Goal: Entertainment & Leisure: Consume media (video, audio)

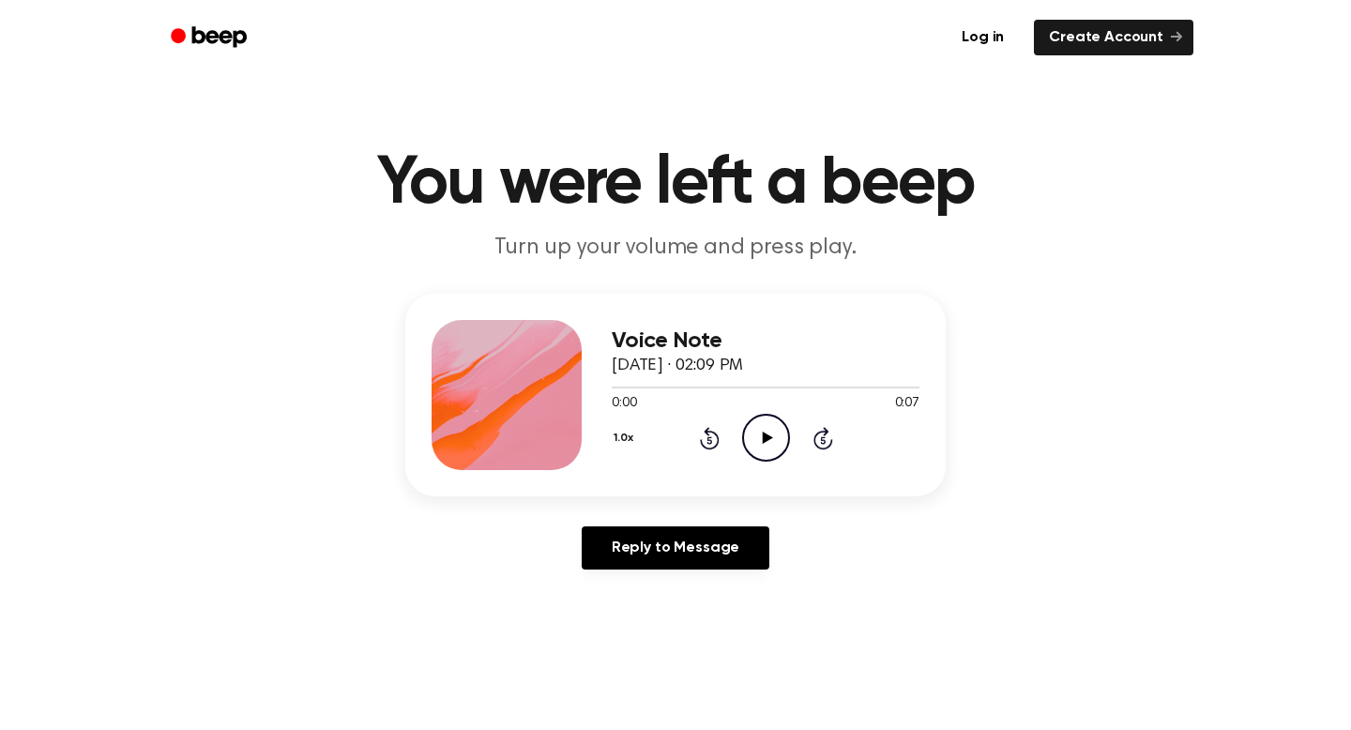
click at [767, 424] on icon "Play Audio" at bounding box center [766, 438] width 48 height 48
drag, startPoint x: 831, startPoint y: 385, endPoint x: 599, endPoint y: 386, distance: 231.7
click at [598, 386] on div "Voice Note September 29, 2025 · 02:09 PM 0:05 0:07 Your browser does not suppor…" at bounding box center [675, 395] width 540 height 203
click at [764, 431] on icon "Play Audio" at bounding box center [766, 438] width 48 height 48
click at [768, 455] on icon "Play Audio" at bounding box center [766, 438] width 48 height 48
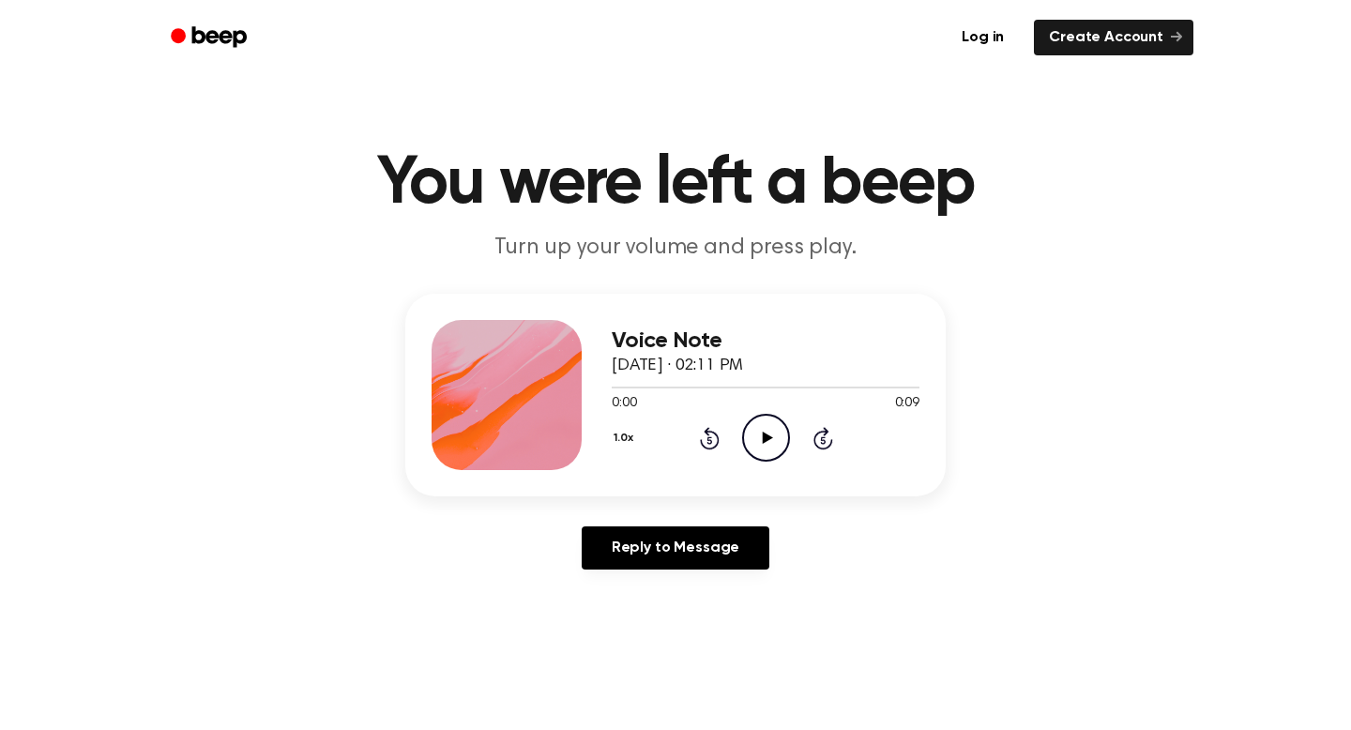
click at [762, 443] on icon "Play Audio" at bounding box center [766, 438] width 48 height 48
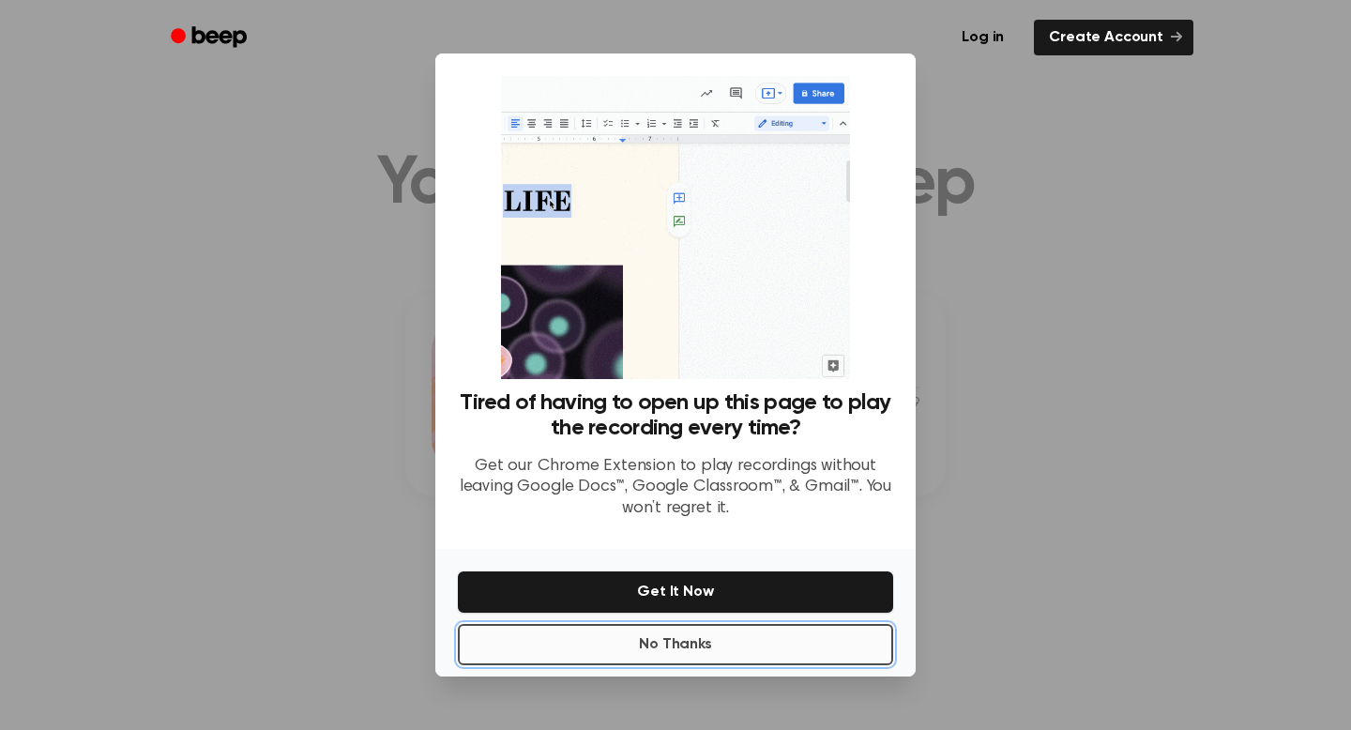
click at [685, 650] on button "No Thanks" at bounding box center [675, 644] width 435 height 41
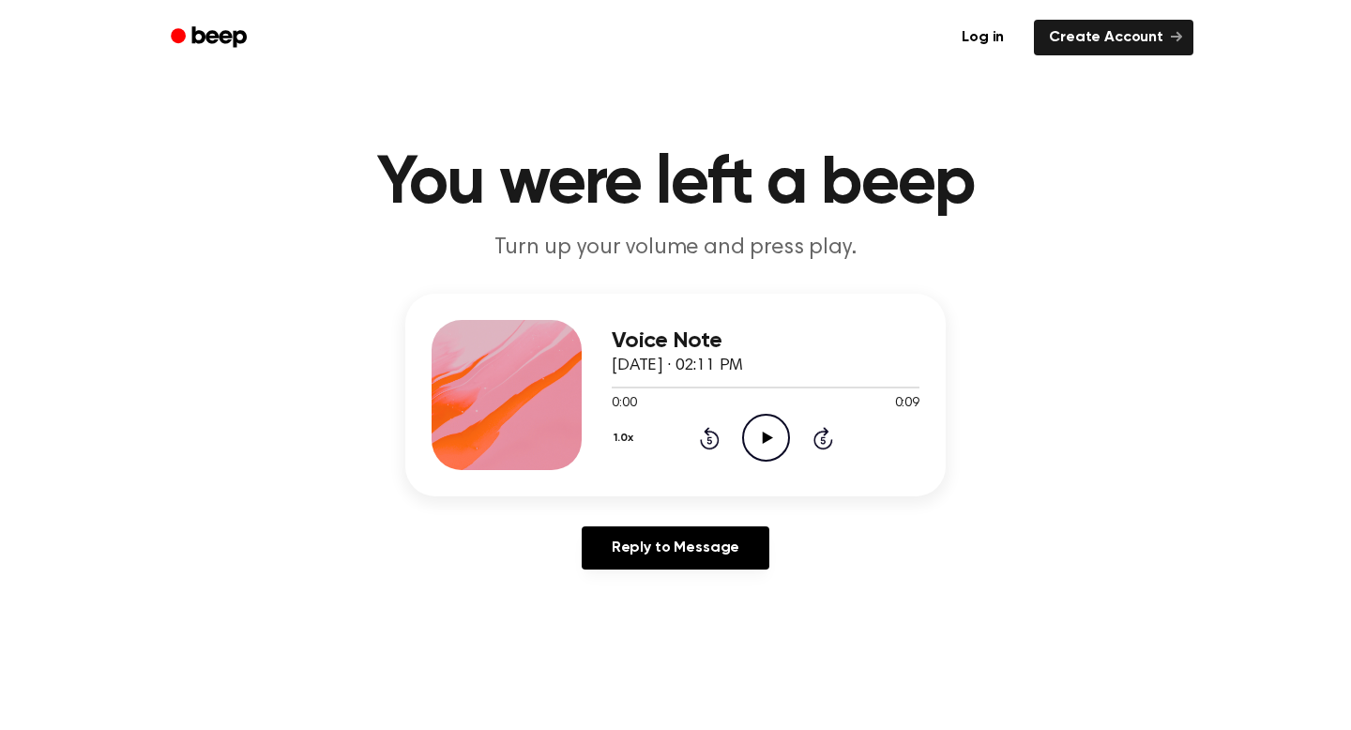
click at [764, 433] on icon at bounding box center [767, 437] width 10 height 12
click at [751, 434] on icon "Play Audio" at bounding box center [766, 438] width 48 height 48
click at [751, 434] on icon "Pause Audio" at bounding box center [766, 438] width 48 height 48
click at [751, 434] on icon "Play Audio" at bounding box center [766, 438] width 48 height 48
click at [751, 434] on icon "Pause Audio" at bounding box center [766, 438] width 48 height 48
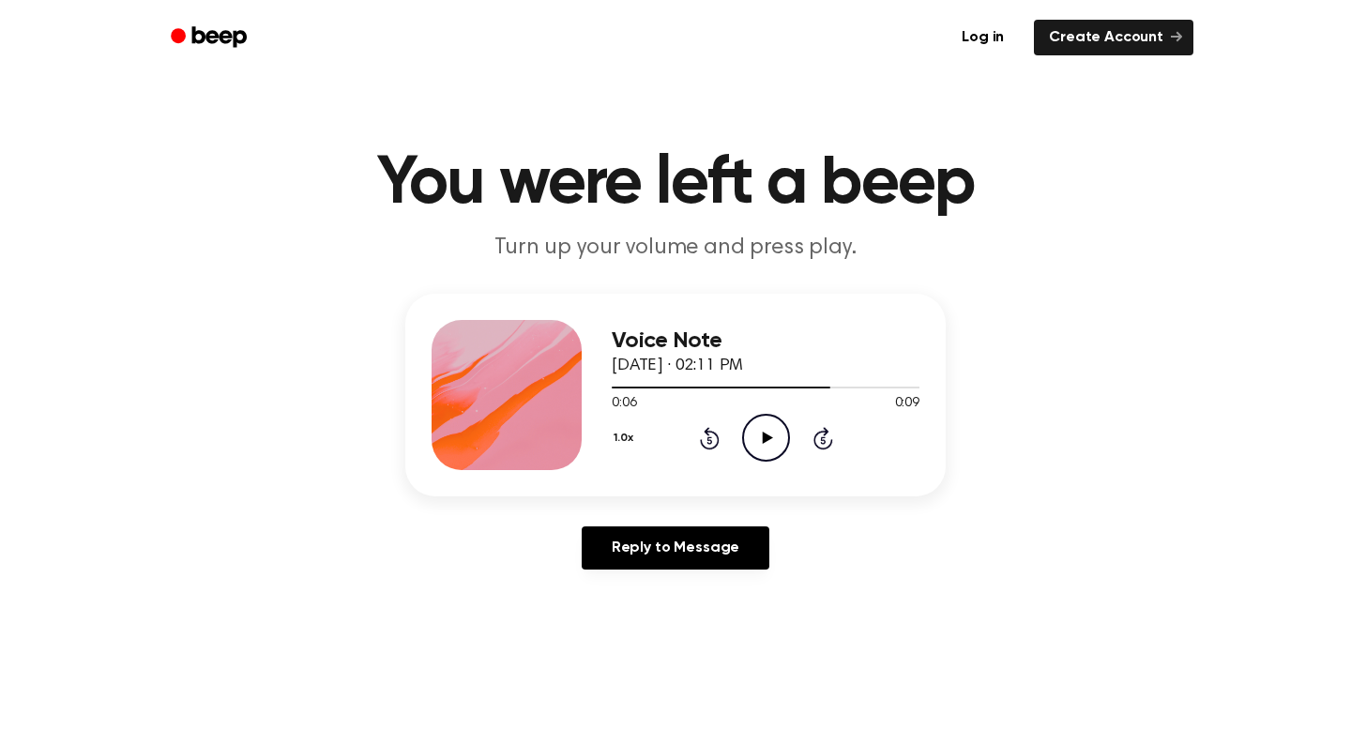
click at [750, 428] on icon "Play Audio" at bounding box center [766, 438] width 48 height 48
drag, startPoint x: 900, startPoint y: 381, endPoint x: 867, endPoint y: 385, distance: 34.1
click at [867, 385] on div at bounding box center [766, 386] width 308 height 15
drag, startPoint x: 878, startPoint y: 385, endPoint x: 704, endPoint y: 379, distance: 173.6
click at [707, 379] on div at bounding box center [766, 386] width 308 height 15
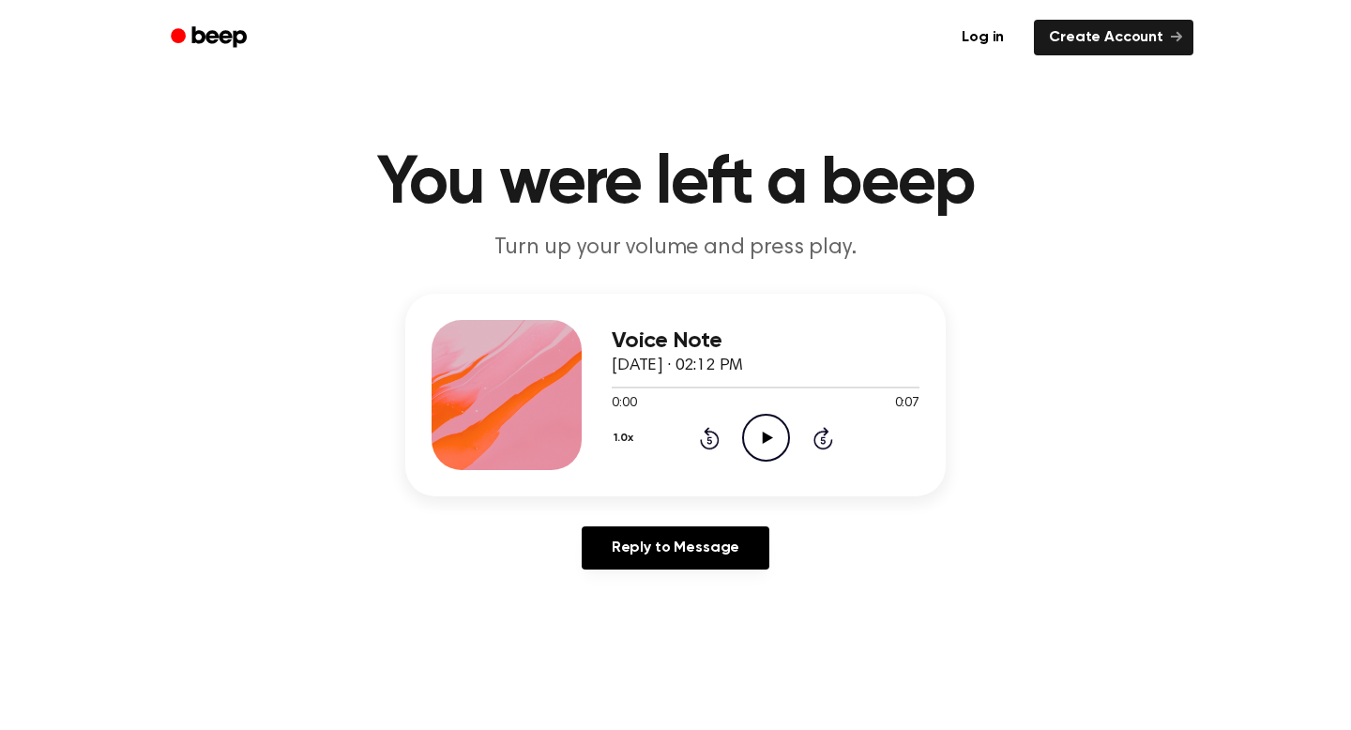
click at [761, 454] on icon "Play Audio" at bounding box center [766, 438] width 48 height 48
click at [759, 433] on icon "Play Audio" at bounding box center [766, 438] width 48 height 48
click at [754, 417] on circle at bounding box center [766, 438] width 46 height 46
click at [766, 425] on icon "Play Audio" at bounding box center [766, 438] width 48 height 48
click at [767, 441] on icon "Play Audio" at bounding box center [766, 438] width 48 height 48
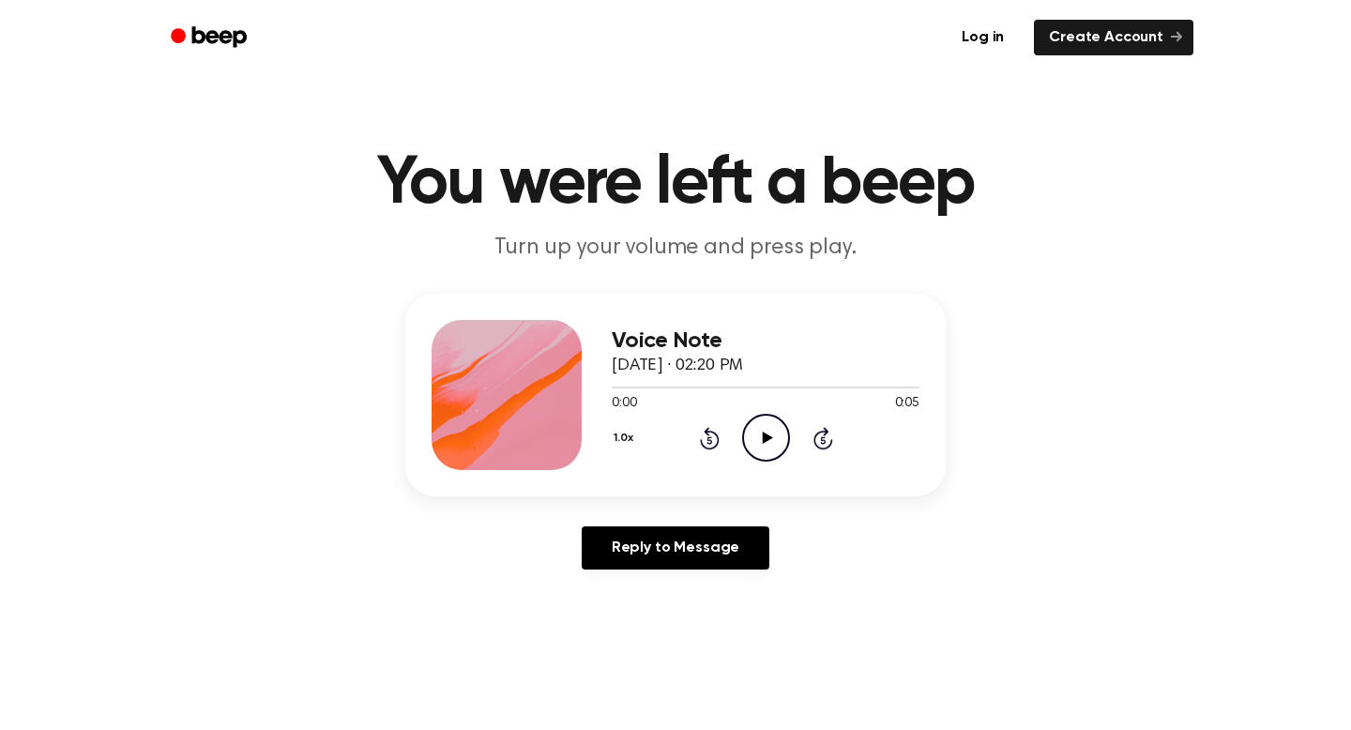
click at [780, 443] on icon "Play Audio" at bounding box center [766, 438] width 48 height 48
click at [766, 444] on icon "Play Audio" at bounding box center [766, 438] width 48 height 48
